Goal: Task Accomplishment & Management: Use online tool/utility

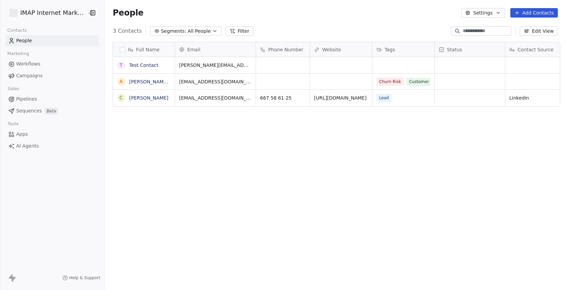
scroll to position [6, 5]
click at [78, 11] on html "IMAP Internet Marketing SL Contacts People Marketing Workflows Campaigns Sales …" at bounding box center [283, 145] width 566 height 290
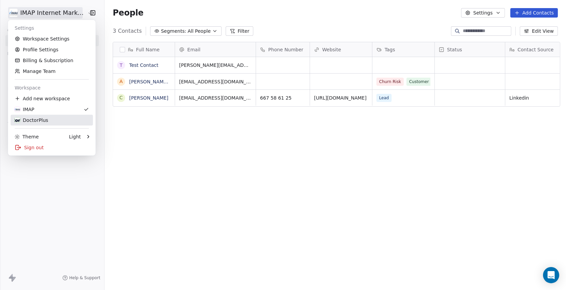
click at [44, 118] on div "DoctorPlus" at bounding box center [31, 120] width 33 height 7
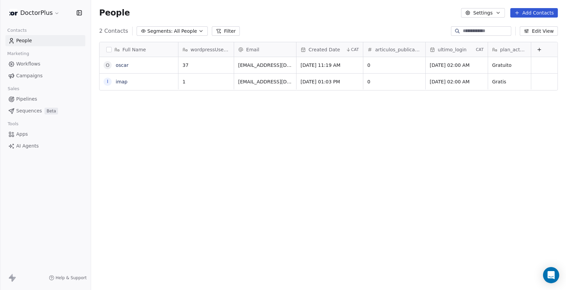
scroll to position [249, 470]
click at [30, 66] on span "Workflows" at bounding box center [28, 63] width 24 height 7
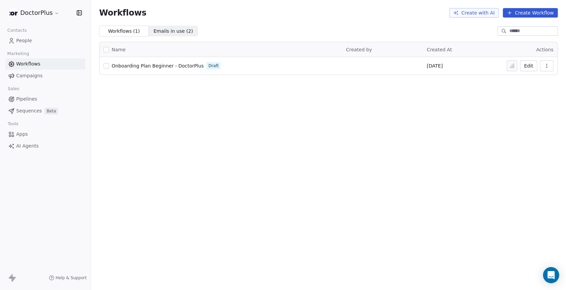
click at [151, 65] on span "Onboarding Plan Beginner - DoctorPlus" at bounding box center [158, 65] width 92 height 5
click at [23, 40] on span "People" at bounding box center [24, 40] width 16 height 7
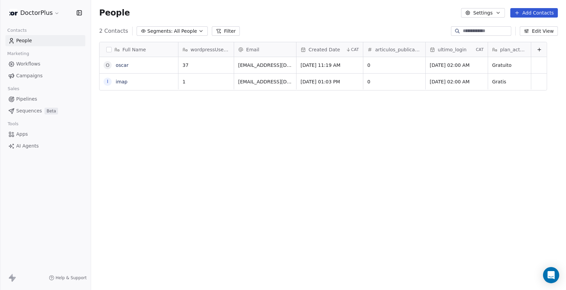
scroll to position [249, 470]
click at [27, 64] on span "Workflows" at bounding box center [28, 63] width 24 height 7
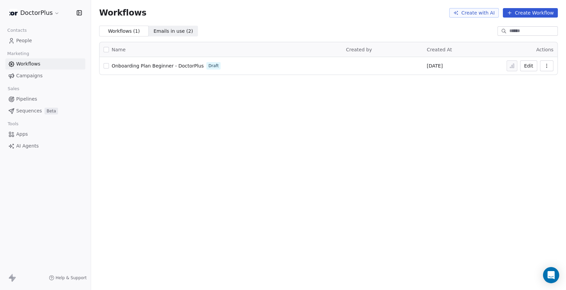
click at [149, 65] on span "Onboarding Plan Beginner - DoctorPlus" at bounding box center [158, 65] width 92 height 5
